Goal: Find specific page/section

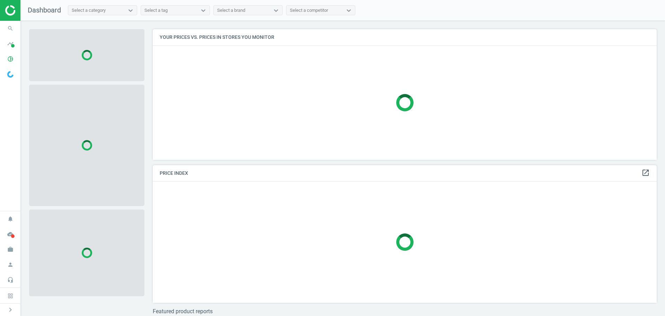
scroll to position [141, 510]
click at [11, 29] on icon "search" at bounding box center [10, 28] width 13 height 13
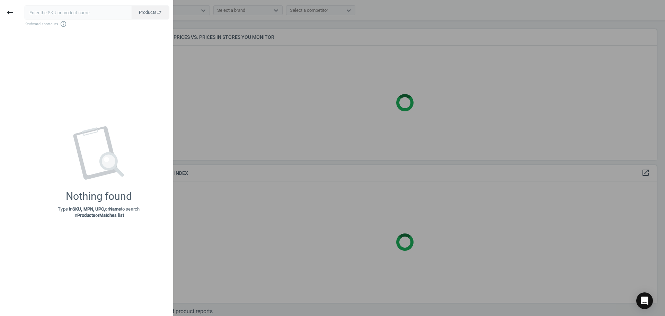
click at [89, 21] on span "Keyboard shortcuts info_outline" at bounding box center [97, 23] width 145 height 7
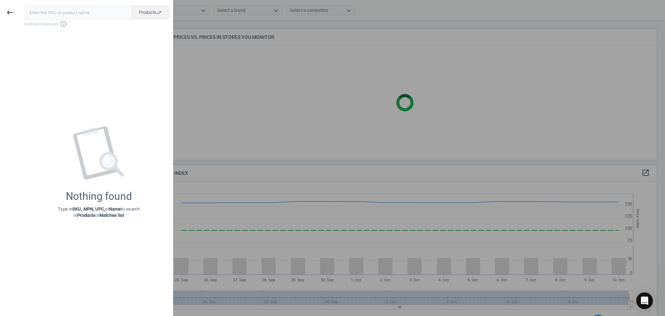
scroll to position [170, 510]
click at [51, 14] on input "text" at bounding box center [78, 13] width 107 height 14
paste input "18393576"
type input "18393576"
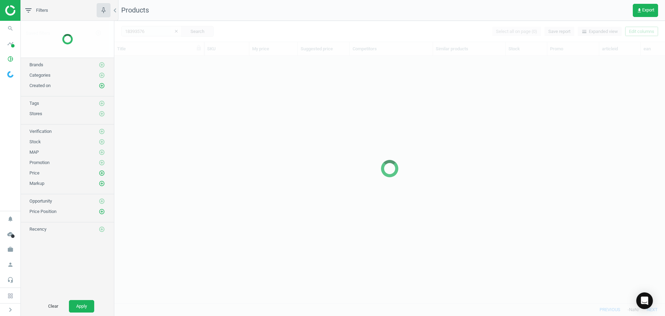
scroll to position [236, 546]
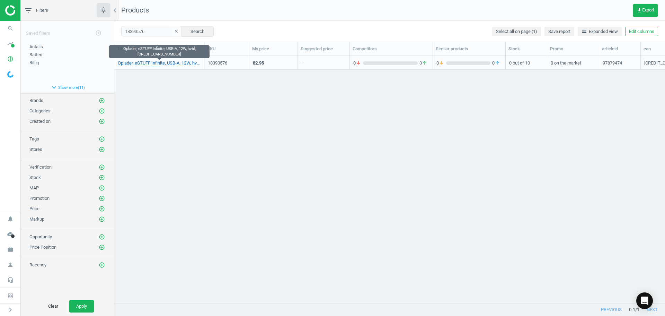
click at [161, 64] on link "Oplader, eSTUFF Infinite, USB-A, 12W, hvid, [CREDIT_CARD_NUMBER]" at bounding box center [159, 63] width 83 height 6
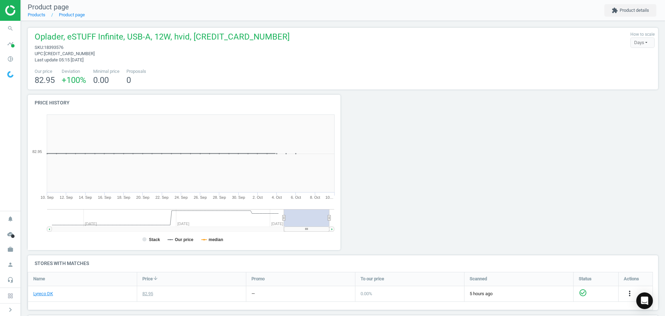
scroll to position [104, 0]
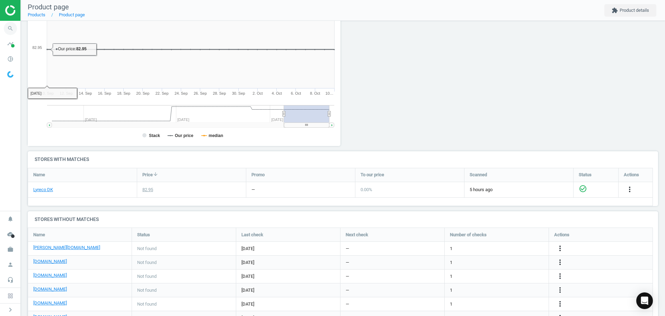
click at [9, 27] on icon "search" at bounding box center [10, 28] width 13 height 13
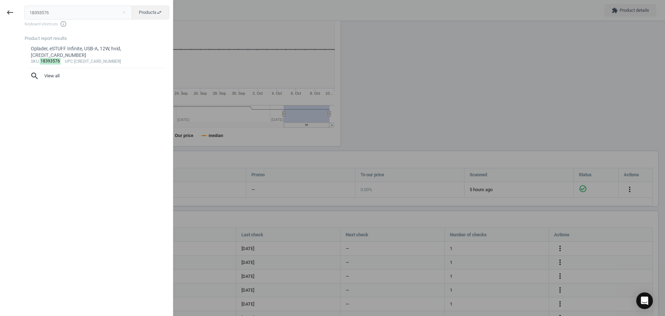
click at [392, 72] on div at bounding box center [332, 158] width 665 height 316
